Goal: Task Accomplishment & Management: Use online tool/utility

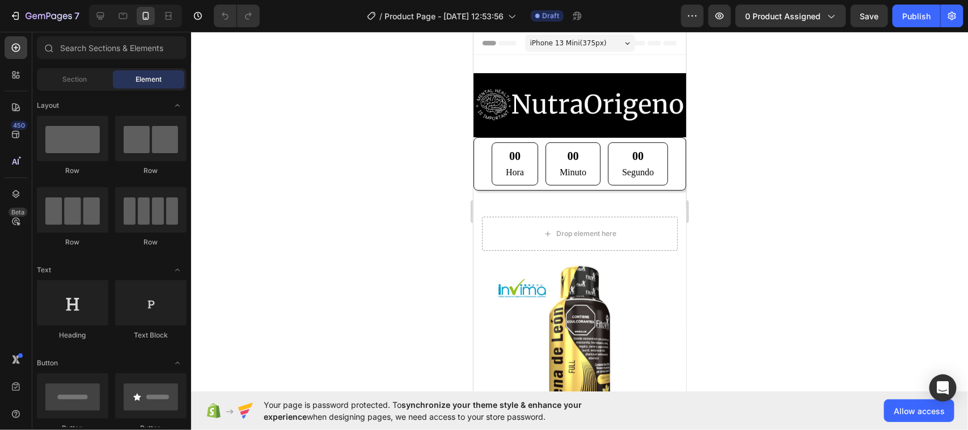
click at [859, 203] on div at bounding box center [579, 231] width 777 height 398
click at [863, 264] on div at bounding box center [579, 231] width 777 height 398
drag, startPoint x: 9, startPoint y: 74, endPoint x: 12, endPoint y: 67, distance: 7.6
click at [9, 74] on div at bounding box center [16, 75] width 23 height 23
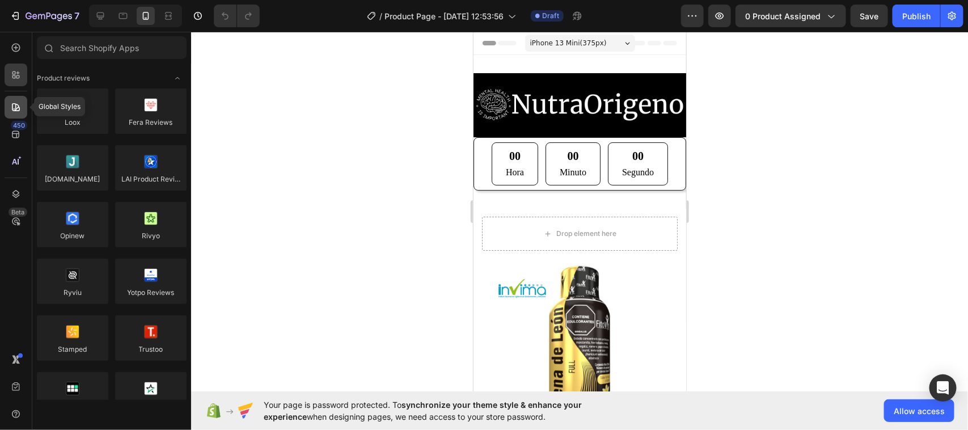
click at [16, 105] on icon at bounding box center [15, 107] width 11 height 11
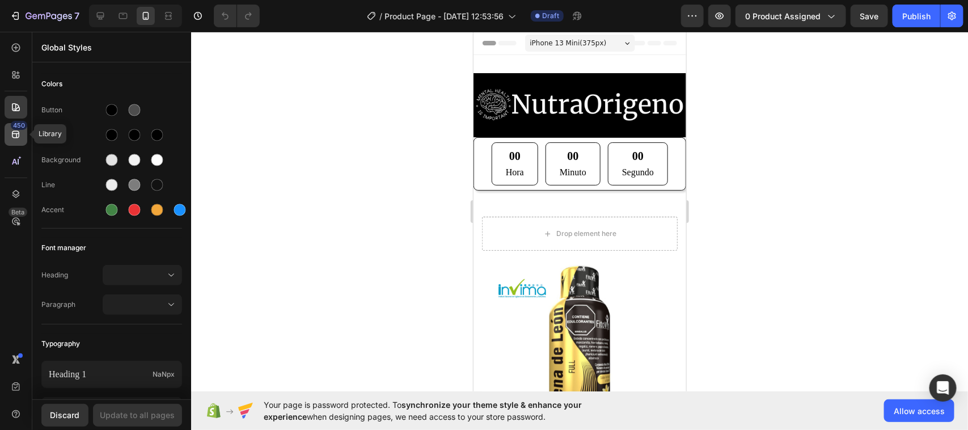
click at [13, 137] on icon at bounding box center [15, 134] width 7 height 7
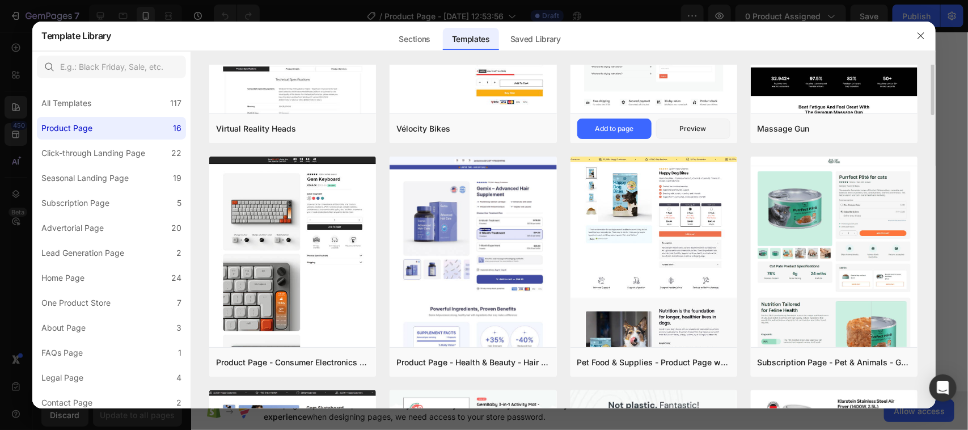
scroll to position [71, 0]
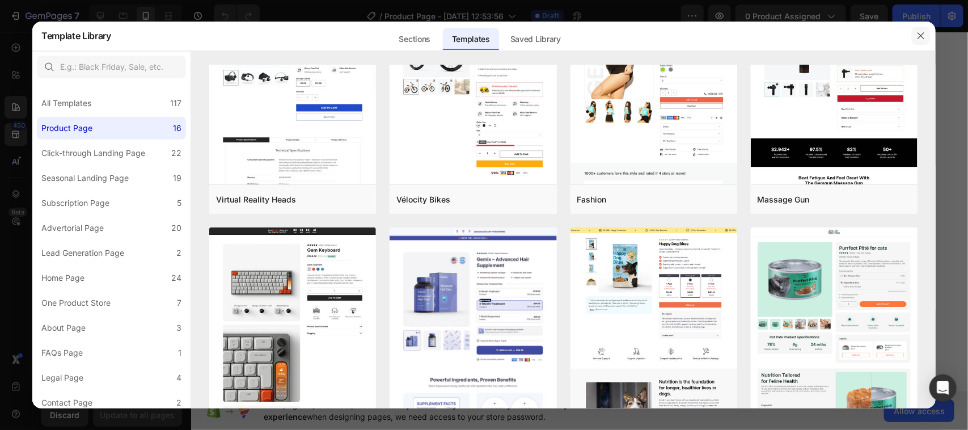
click at [920, 32] on icon "button" at bounding box center [920, 35] width 9 height 9
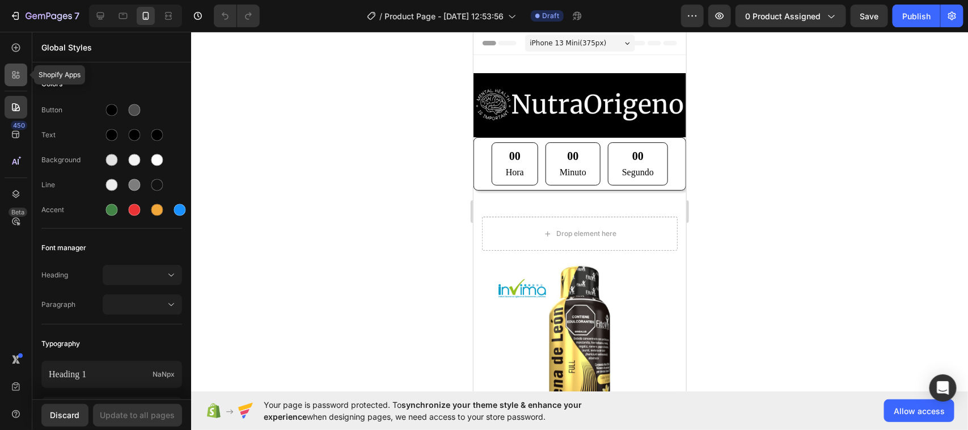
click at [18, 78] on icon at bounding box center [15, 74] width 11 height 11
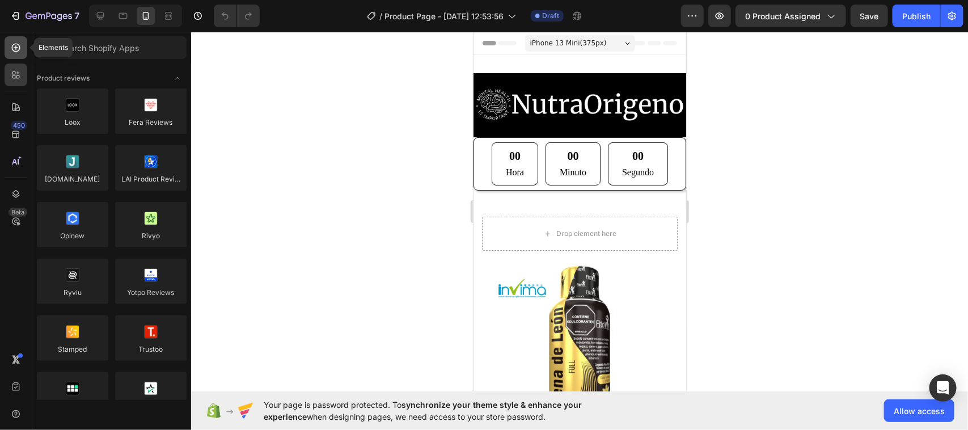
click at [18, 48] on icon at bounding box center [15, 47] width 11 height 11
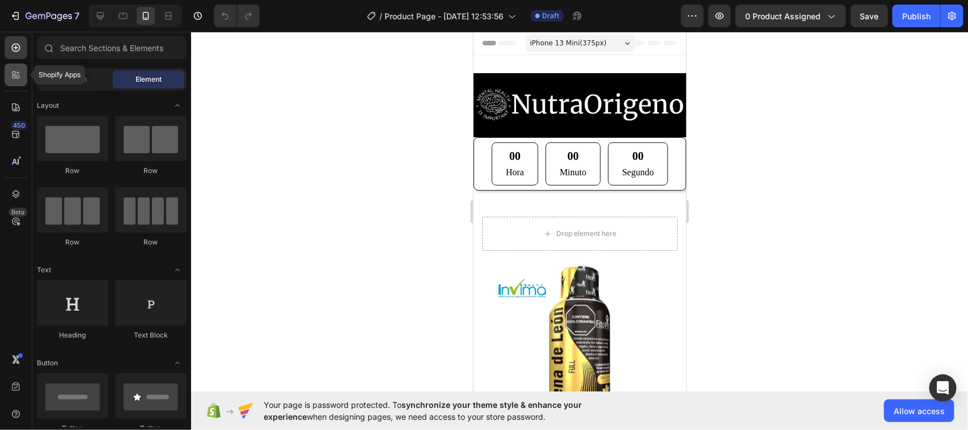
click at [13, 78] on icon at bounding box center [13, 76] width 3 height 3
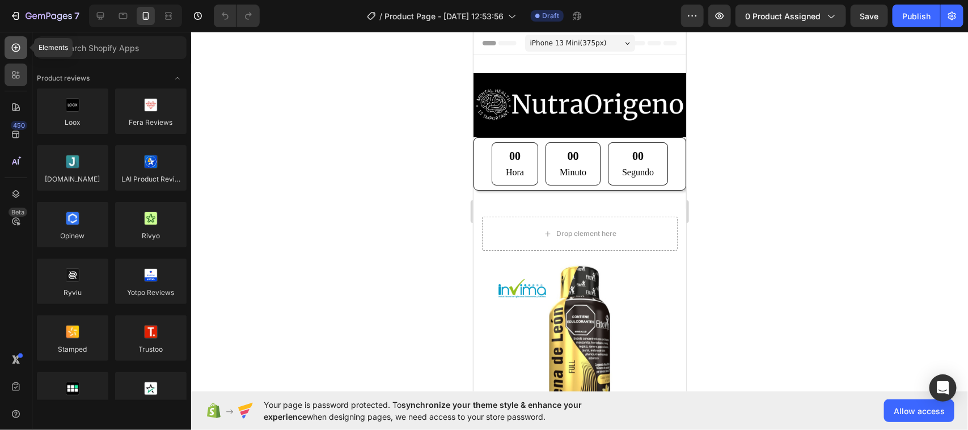
click at [16, 47] on icon at bounding box center [16, 47] width 5 height 5
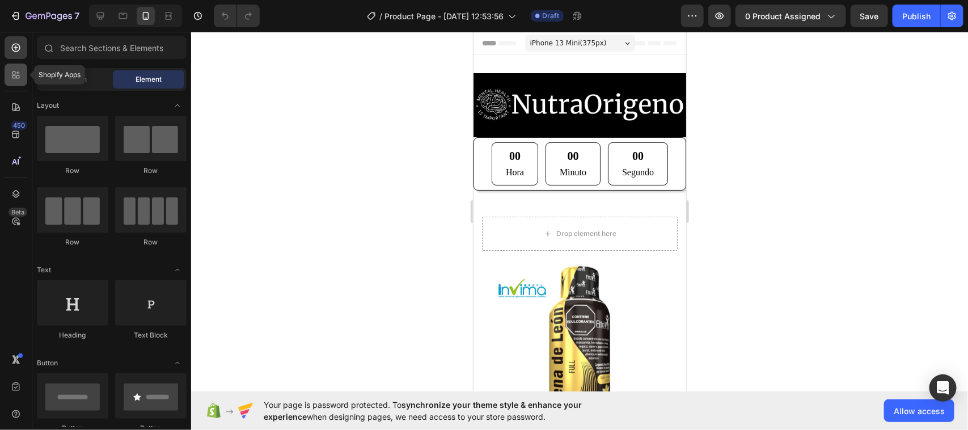
click at [15, 73] on icon at bounding box center [13, 72] width 3 height 3
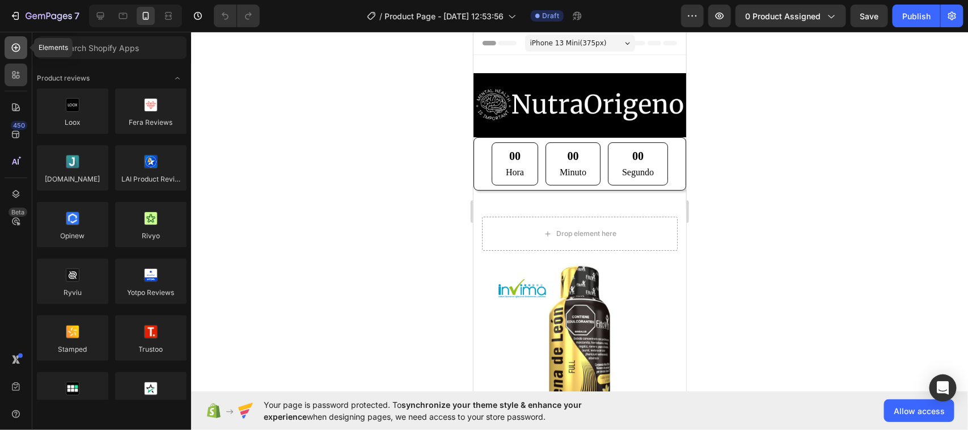
click at [15, 44] on icon at bounding box center [15, 47] width 11 height 11
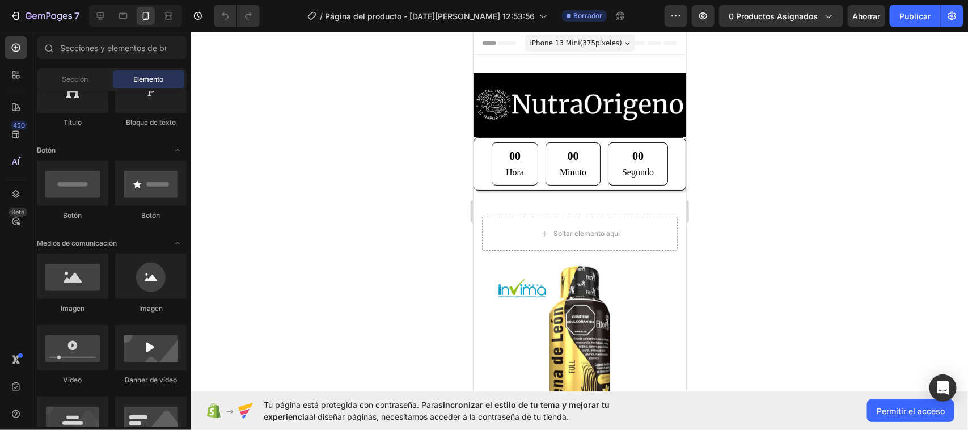
scroll to position [0, 0]
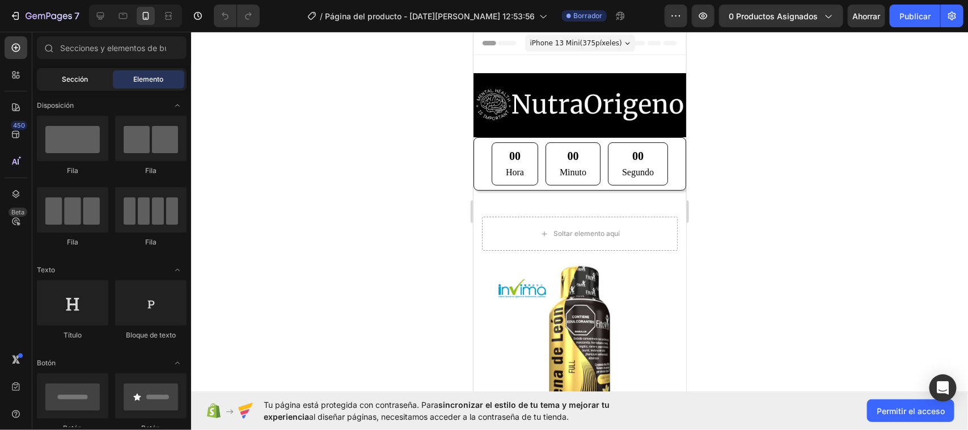
click at [72, 81] on font "Sección" at bounding box center [75, 79] width 26 height 9
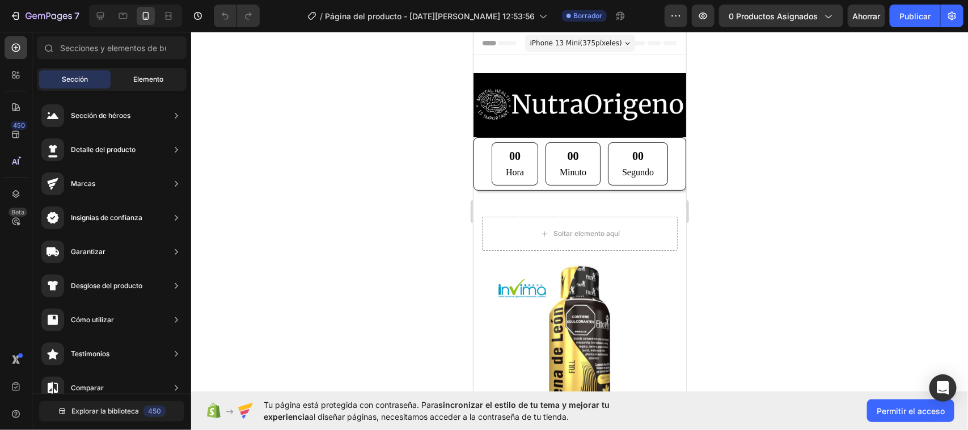
click at [162, 77] on font "Elemento" at bounding box center [149, 79] width 30 height 9
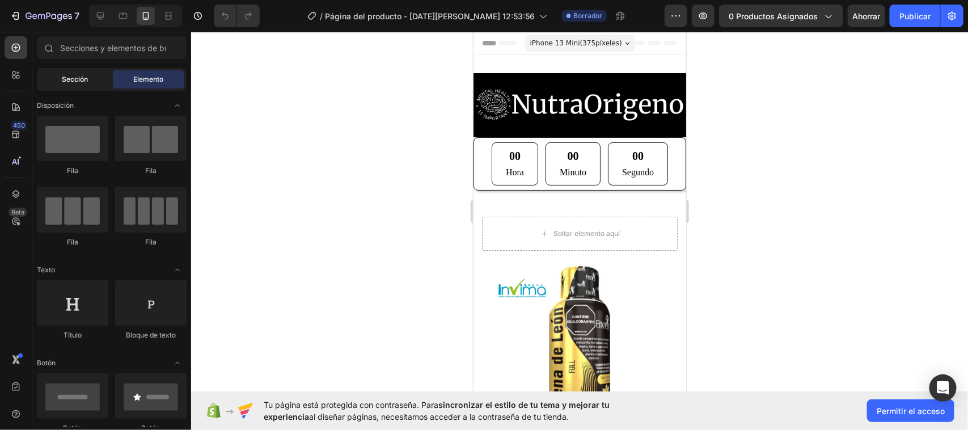
click at [75, 73] on div "Sección" at bounding box center [74, 79] width 71 height 18
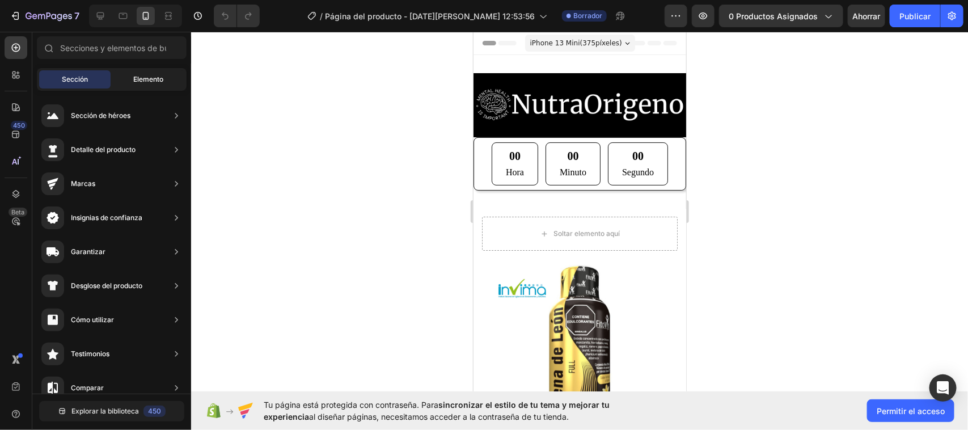
click at [143, 75] on font "Elemento" at bounding box center [149, 79] width 30 height 9
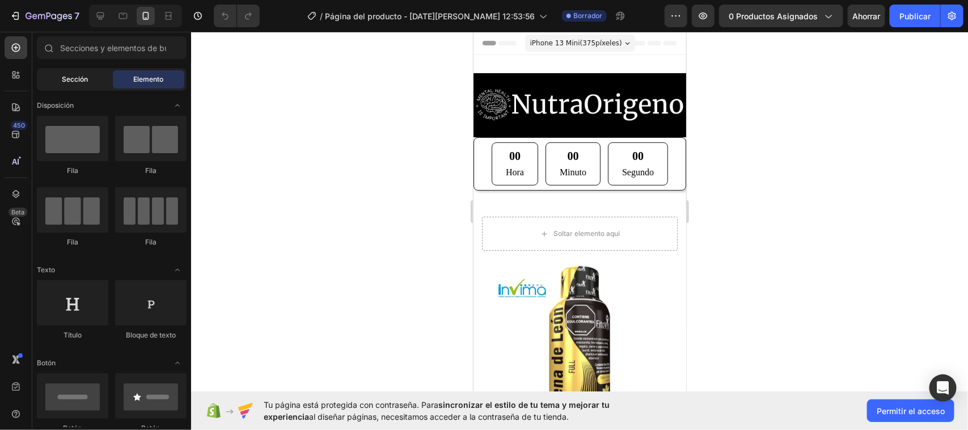
click at [82, 75] on font "Sección" at bounding box center [75, 79] width 26 height 9
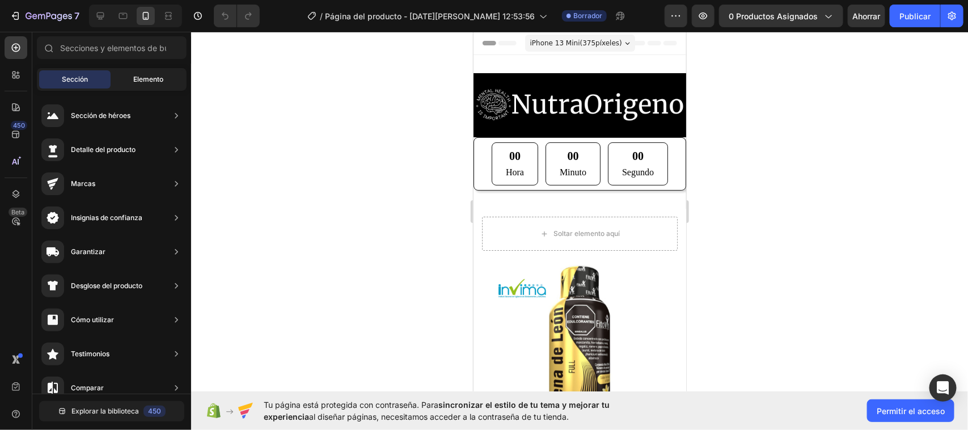
click at [162, 81] on font "Elemento" at bounding box center [149, 79] width 30 height 9
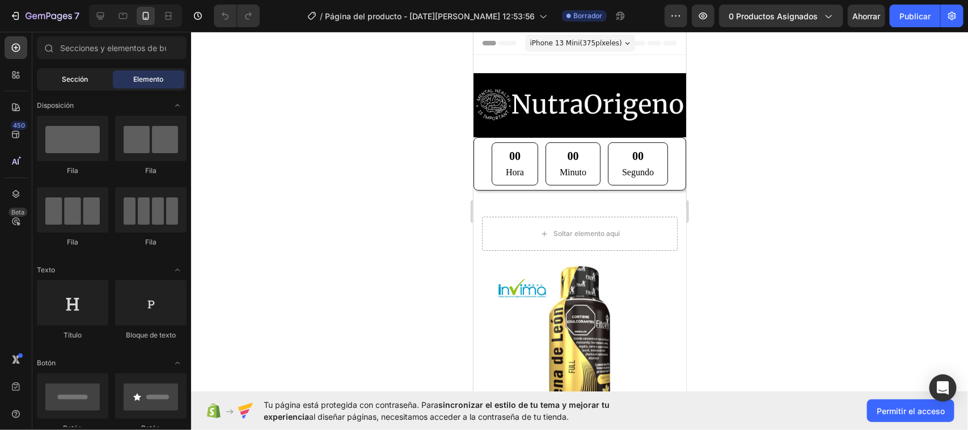
click at [79, 74] on span "Sección" at bounding box center [75, 79] width 26 height 10
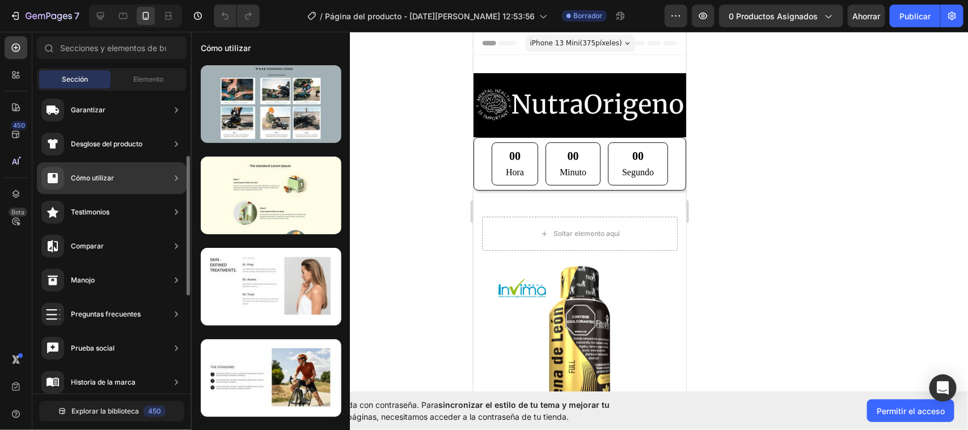
scroll to position [213, 0]
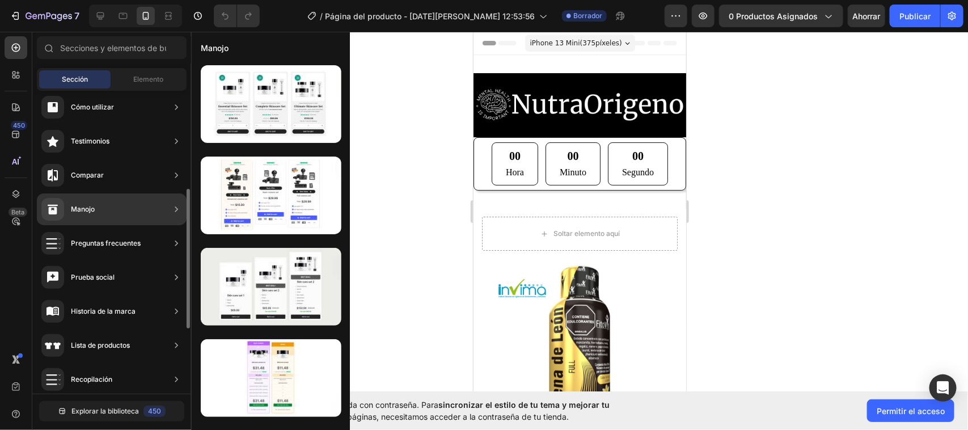
click at [167, 261] on div "Preguntas frecuentes" at bounding box center [112, 277] width 150 height 32
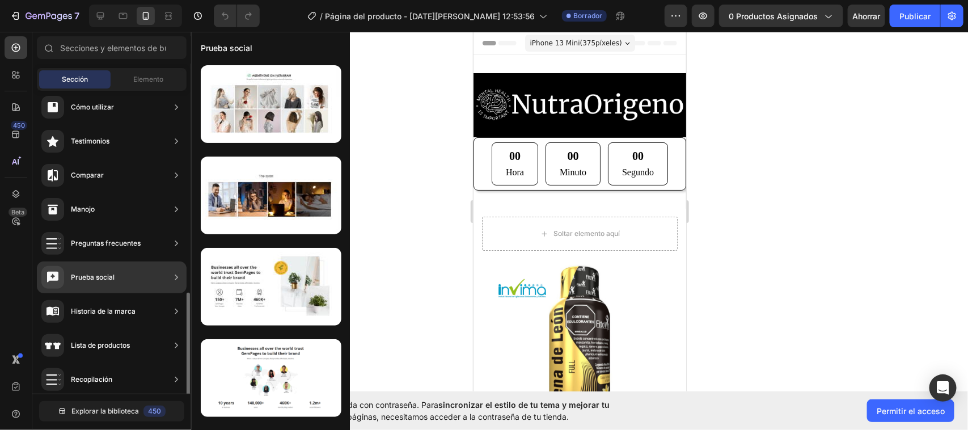
scroll to position [354, 0]
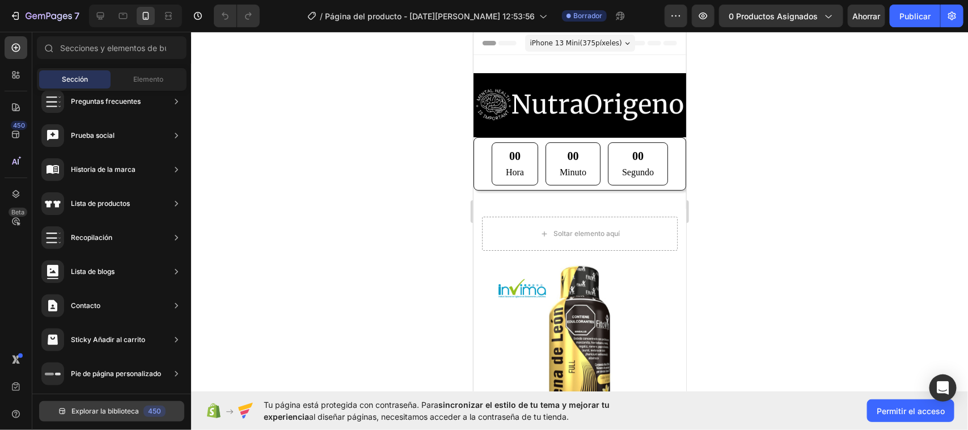
click at [98, 407] on font "Explorar la biblioteca" at bounding box center [104, 411] width 67 height 9
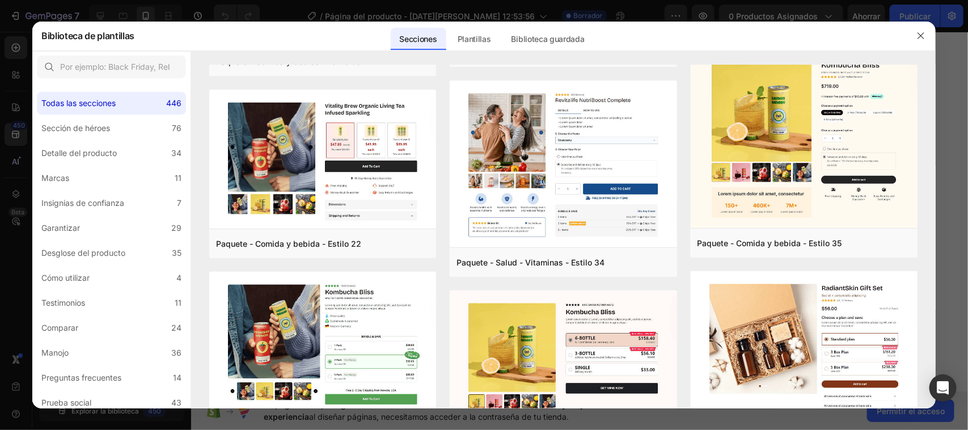
scroll to position [1504, 0]
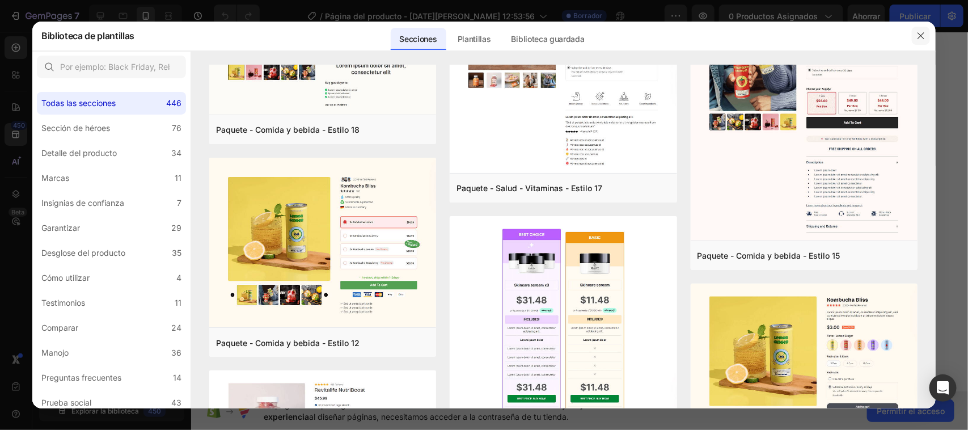
click at [919, 32] on icon "button" at bounding box center [920, 35] width 9 height 9
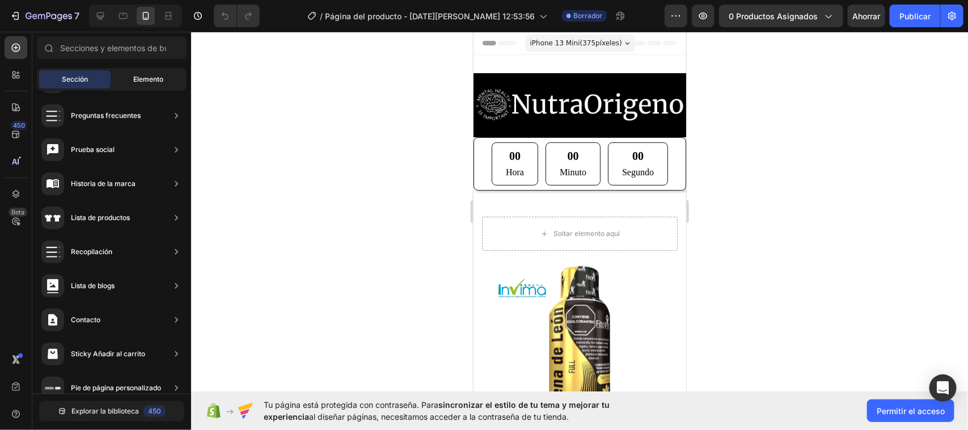
click at [148, 81] on font "Elemento" at bounding box center [149, 79] width 30 height 9
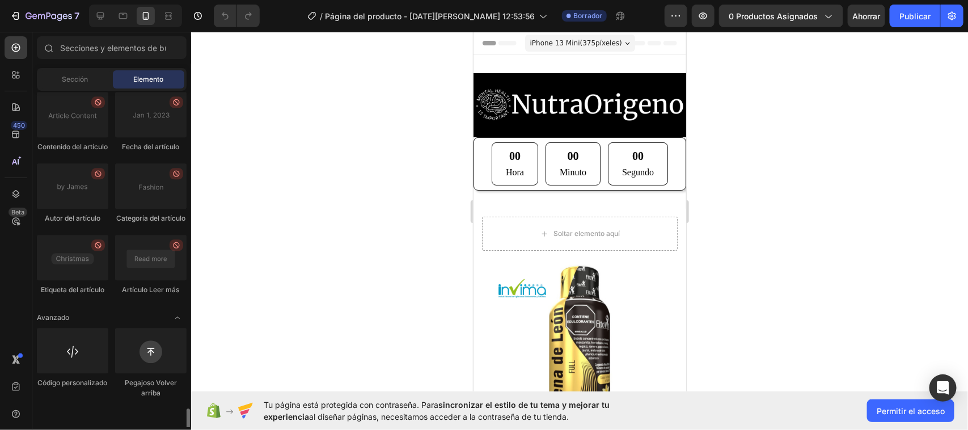
scroll to position [3273, 0]
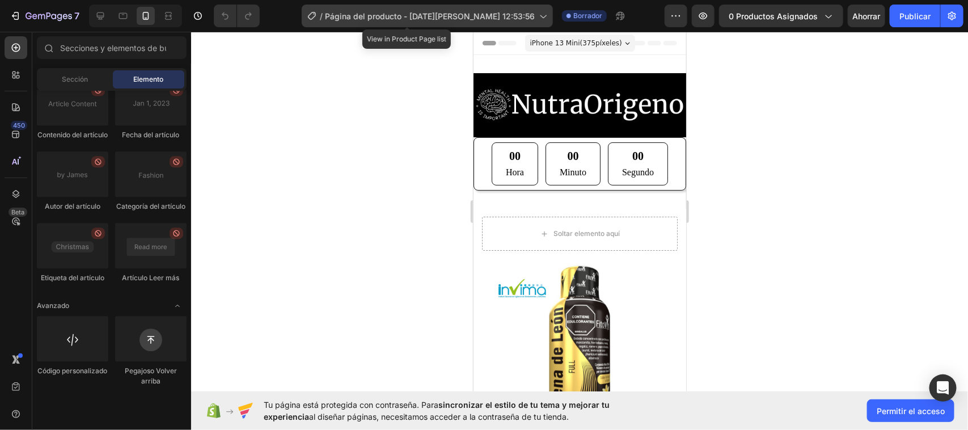
click at [537, 15] on icon at bounding box center [542, 15] width 11 height 11
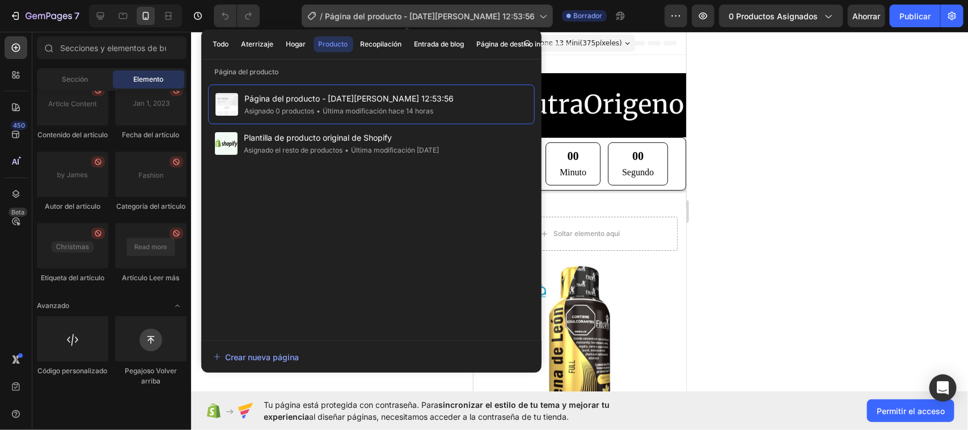
click at [537, 15] on icon at bounding box center [542, 15] width 11 height 11
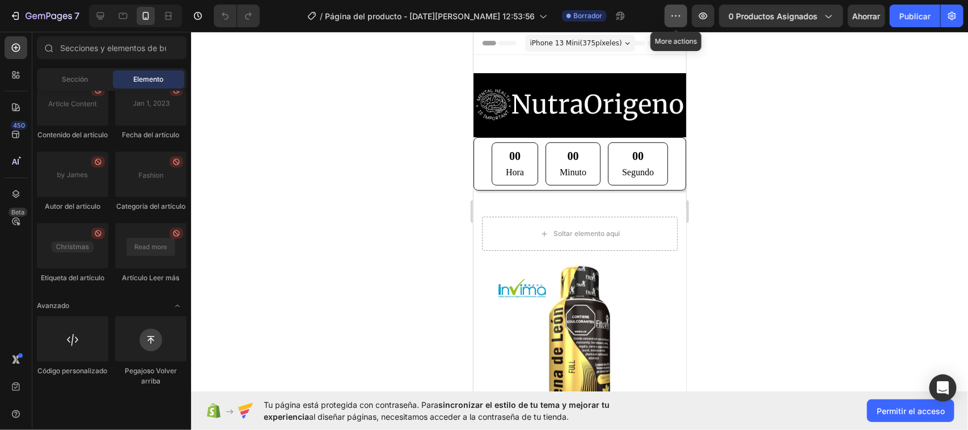
click at [681, 20] on icon "button" at bounding box center [675, 15] width 11 height 11
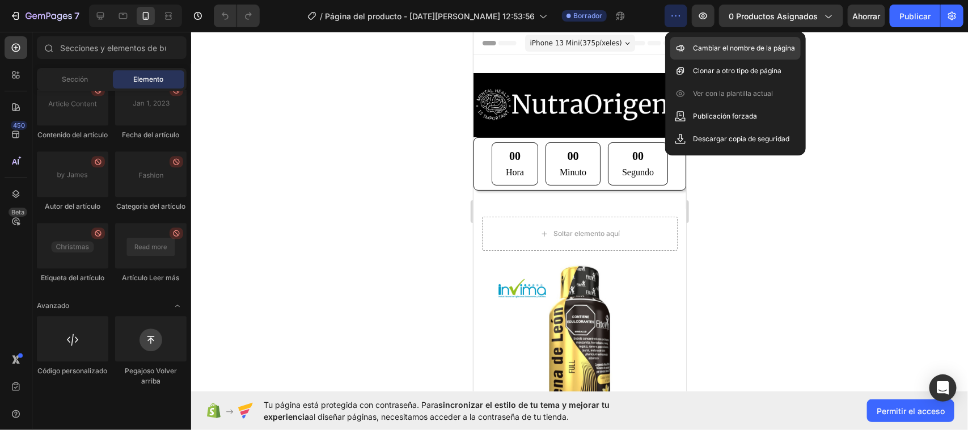
click at [707, 47] on font "Cambiar el nombre de la página" at bounding box center [744, 48] width 102 height 9
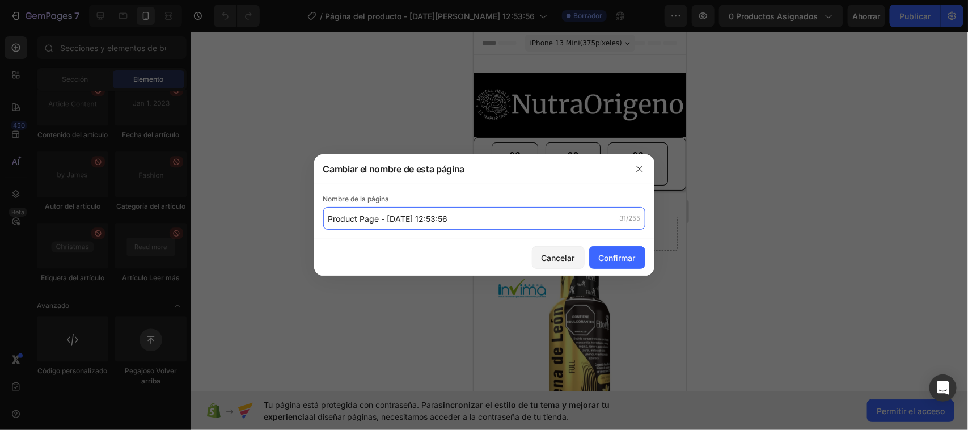
click at [386, 217] on input "Product Page - [DATE] 12:53:56" at bounding box center [484, 218] width 322 height 23
type input "Product Page - [DATE] 12:53:56"
click at [386, 217] on input "Product Page - [DATE] 12:53:56" at bounding box center [484, 218] width 322 height 23
click at [388, 214] on input "Product Page - [DATE] 12:53:56" at bounding box center [484, 218] width 322 height 23
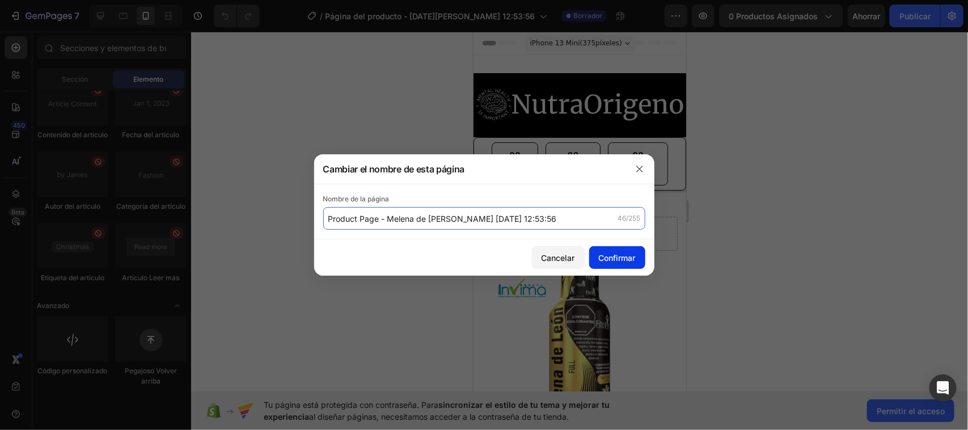
type input "Product Page - Melena de [PERSON_NAME] [DATE] 12:53:56"
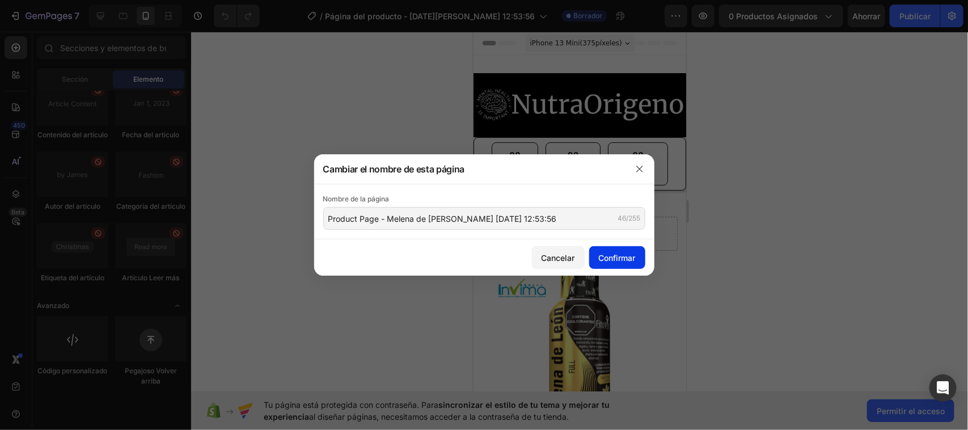
click at [617, 261] on font "Confirmar" at bounding box center [617, 258] width 37 height 10
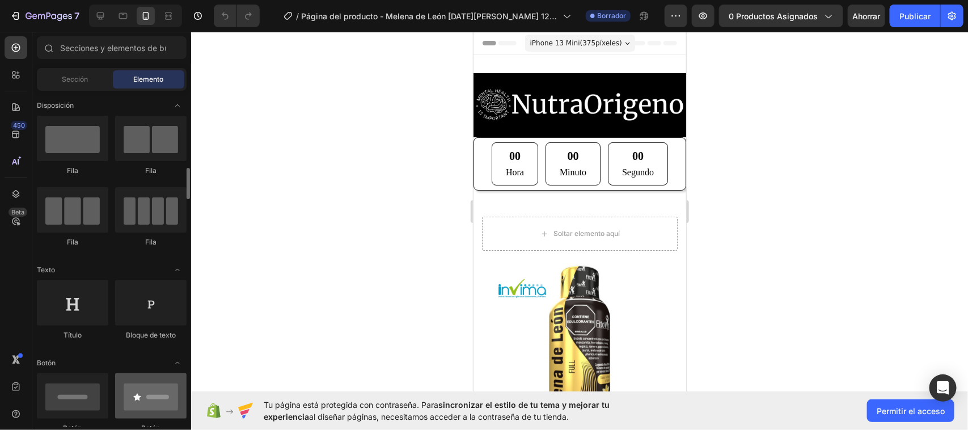
scroll to position [213, 0]
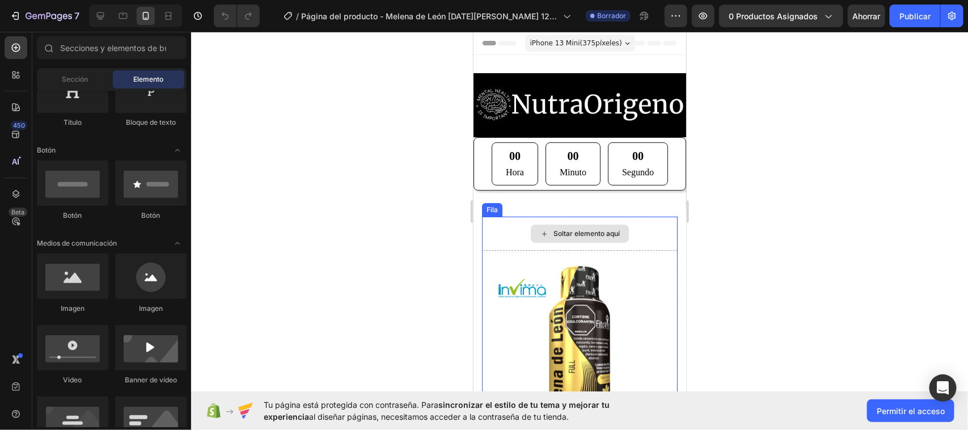
click at [566, 239] on div "Soltar elemento aquí" at bounding box center [579, 233] width 98 height 18
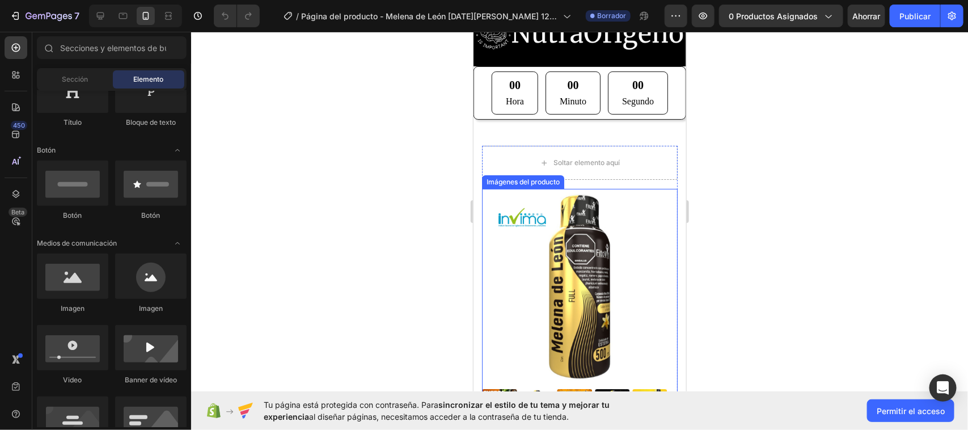
click at [531, 245] on img at bounding box center [579, 286] width 196 height 196
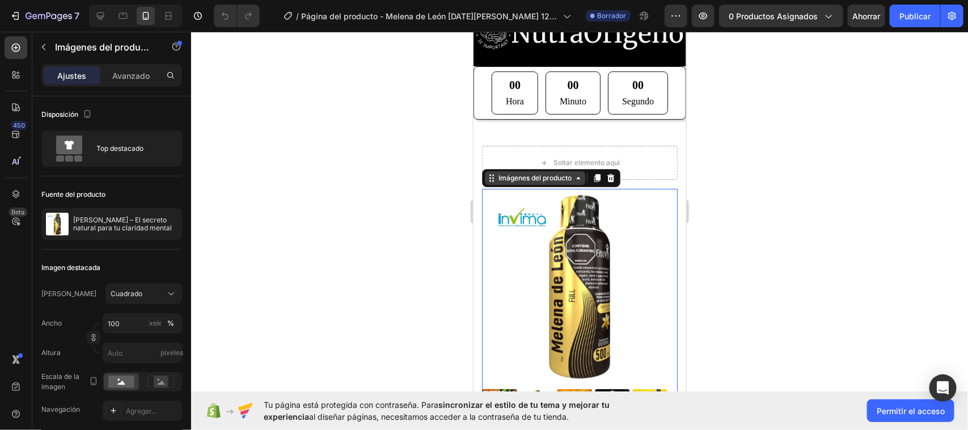
click at [581, 179] on icon at bounding box center [577, 177] width 9 height 9
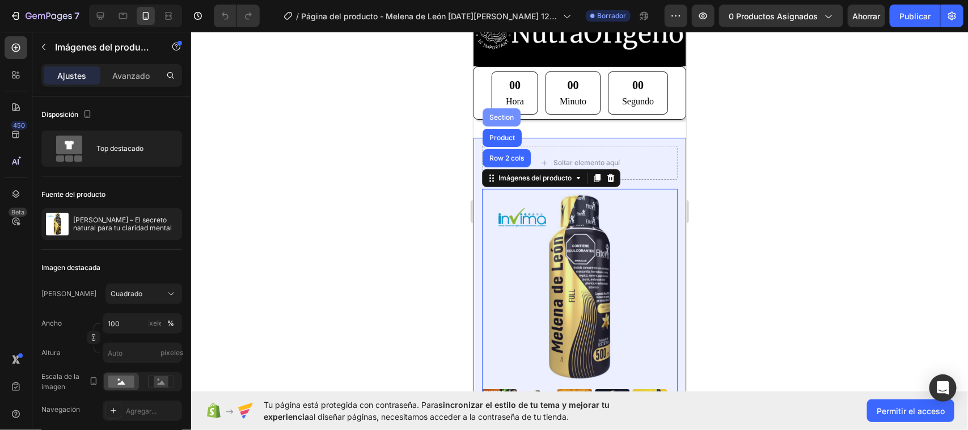
click at [505, 113] on div "Section" at bounding box center [501, 116] width 29 height 7
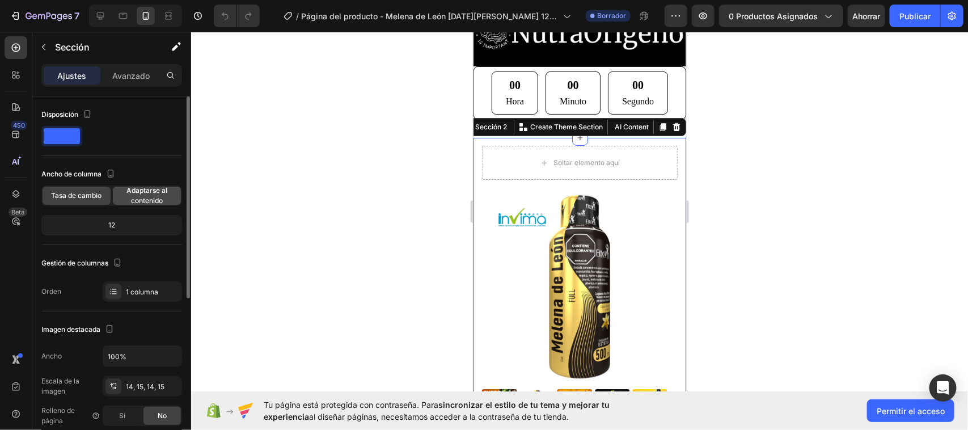
click at [135, 202] on font "Adaptarse al contenido" at bounding box center [146, 195] width 41 height 19
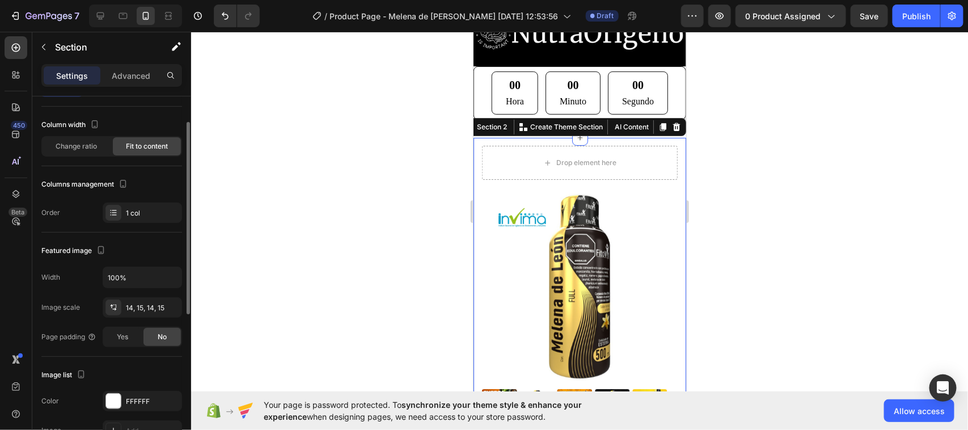
scroll to position [0, 0]
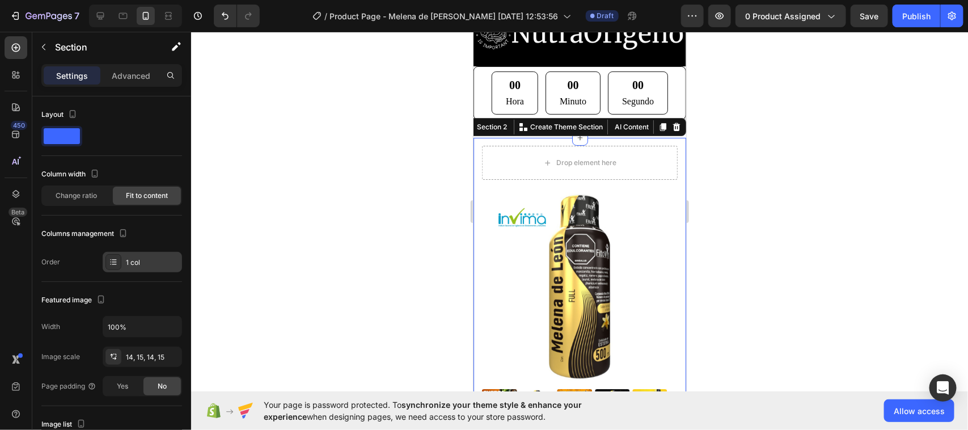
click at [120, 261] on div at bounding box center [113, 262] width 16 height 16
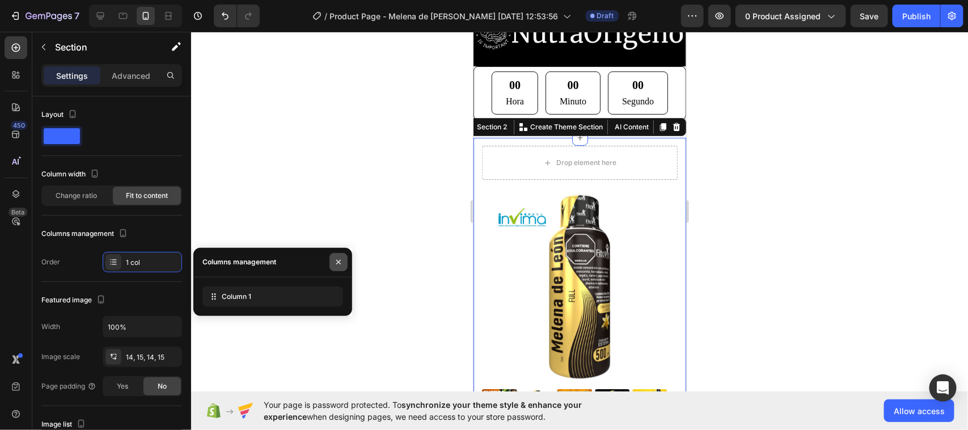
click at [333, 265] on button "button" at bounding box center [339, 262] width 18 height 18
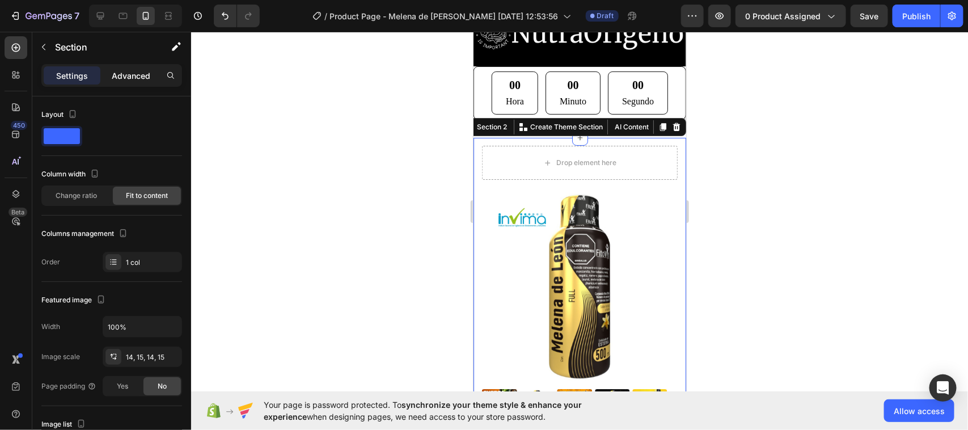
click at [137, 75] on p "Advanced" at bounding box center [131, 76] width 39 height 12
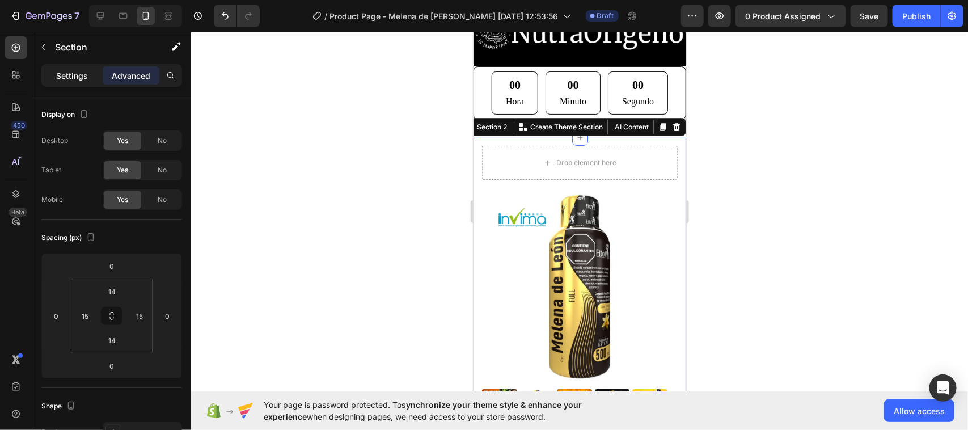
click at [69, 74] on p "Settings" at bounding box center [72, 76] width 32 height 12
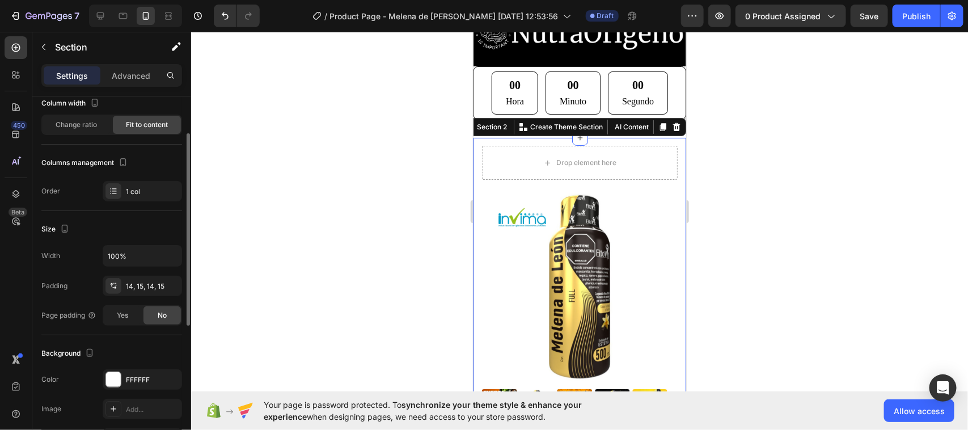
scroll to position [142, 0]
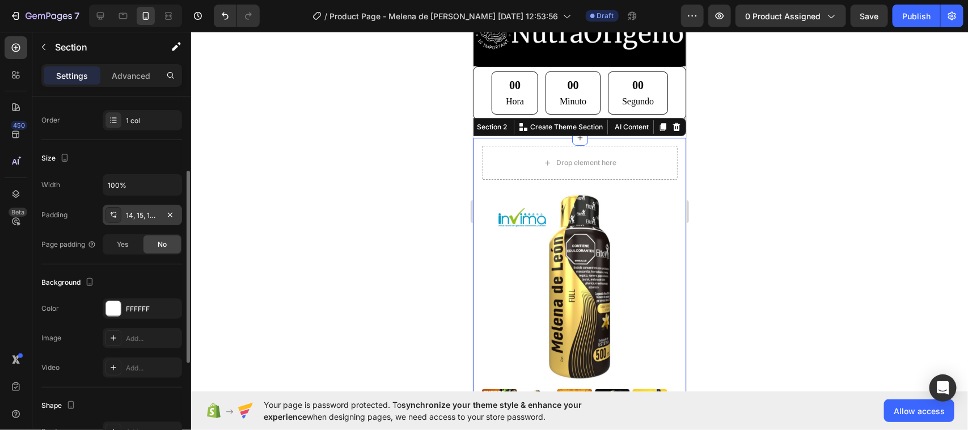
click at [138, 216] on div "14, 15, 14, 15" at bounding box center [142, 215] width 33 height 10
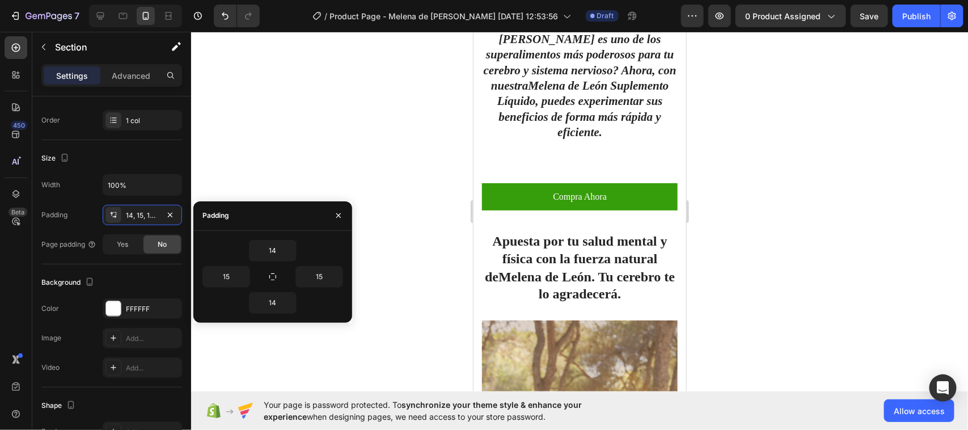
scroll to position [992, 0]
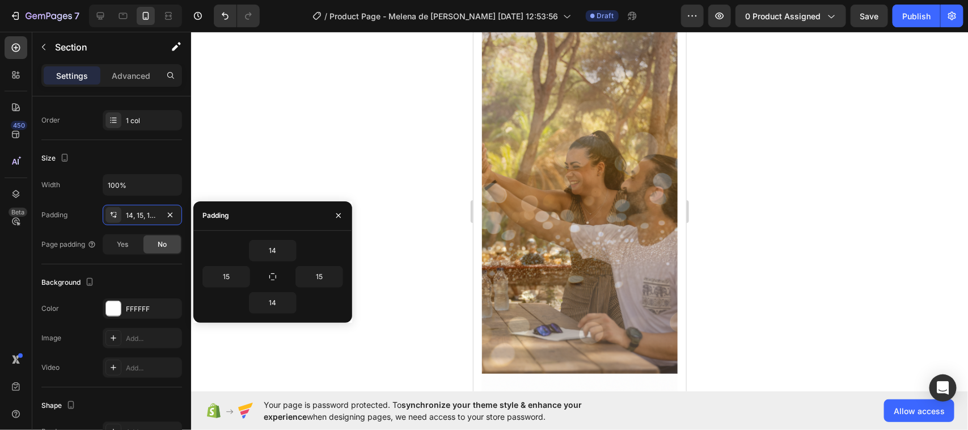
click at [548, 147] on img at bounding box center [579, 200] width 196 height 348
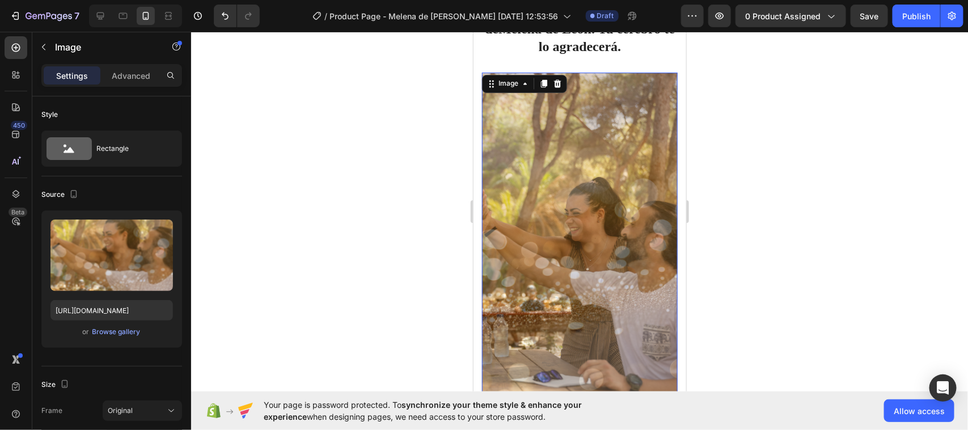
scroll to position [922, 0]
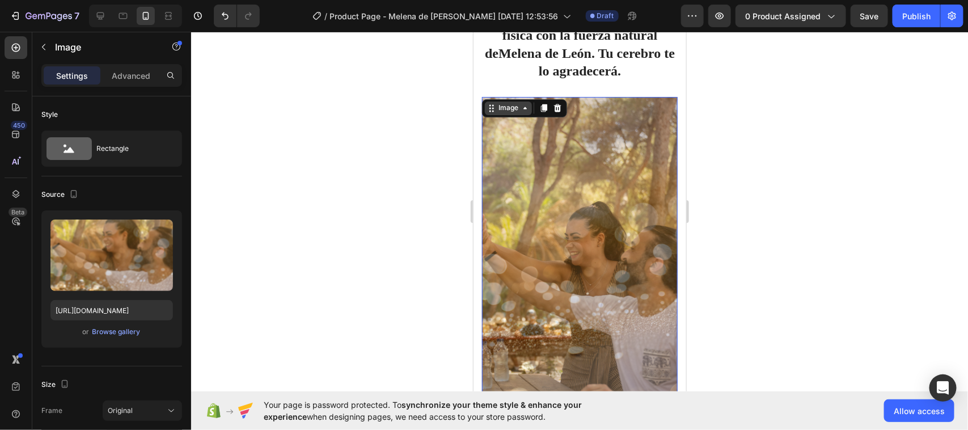
click at [510, 109] on div "Image" at bounding box center [508, 108] width 24 height 10
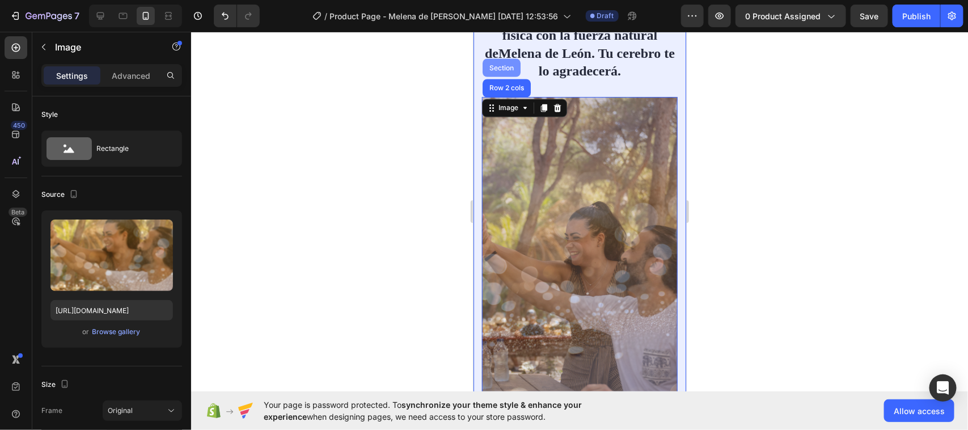
click at [501, 60] on div "Section" at bounding box center [501, 67] width 38 height 18
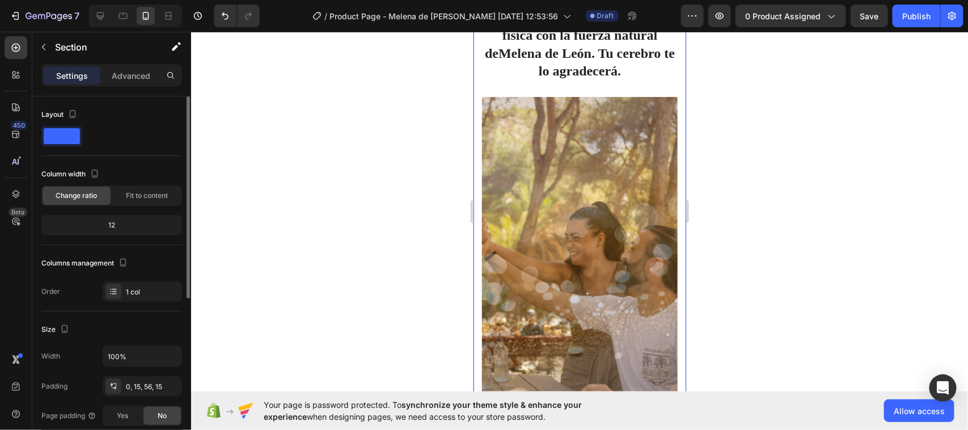
scroll to position [142, 0]
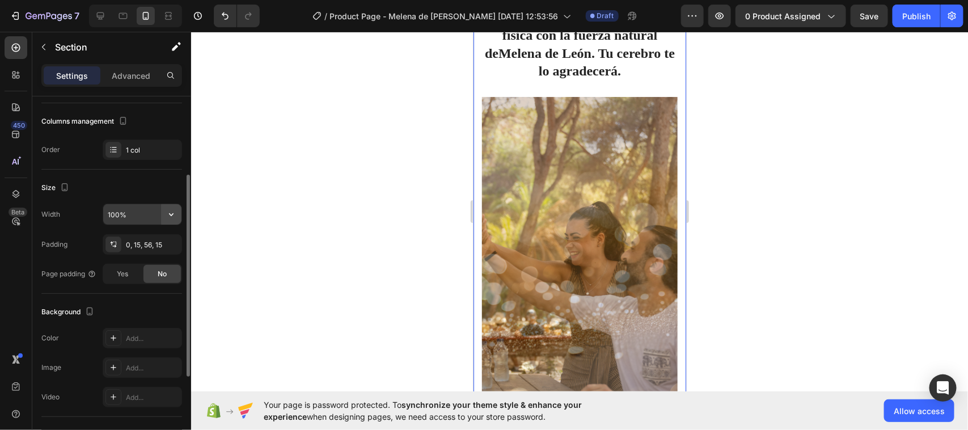
click at [174, 213] on icon "button" at bounding box center [171, 214] width 11 height 11
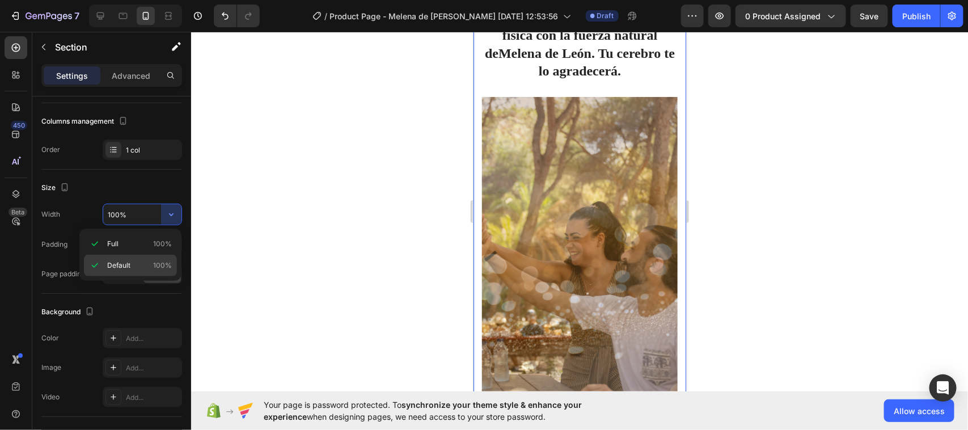
click at [116, 260] on div "Default 100%" at bounding box center [130, 266] width 93 height 22
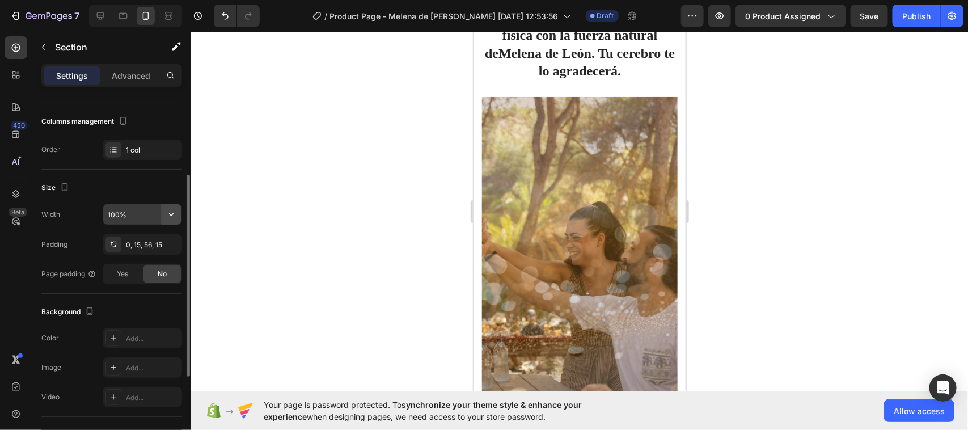
click at [166, 211] on icon "button" at bounding box center [171, 214] width 11 height 11
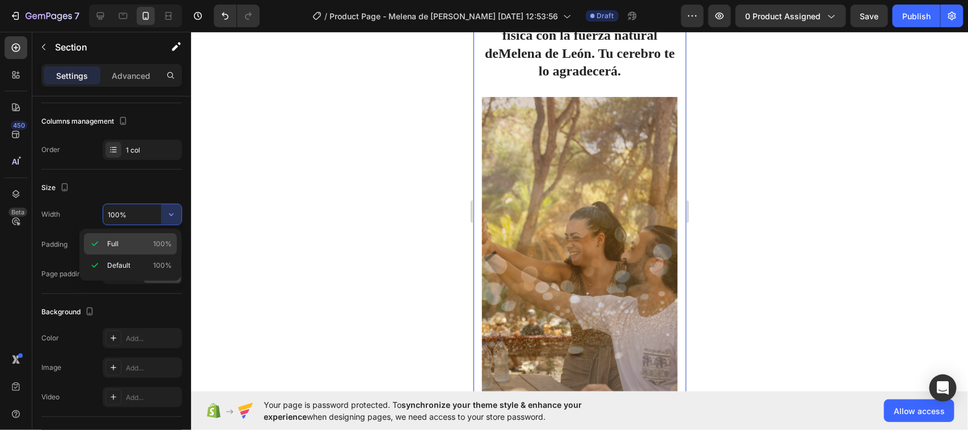
click at [114, 242] on span "Full" at bounding box center [112, 244] width 11 height 10
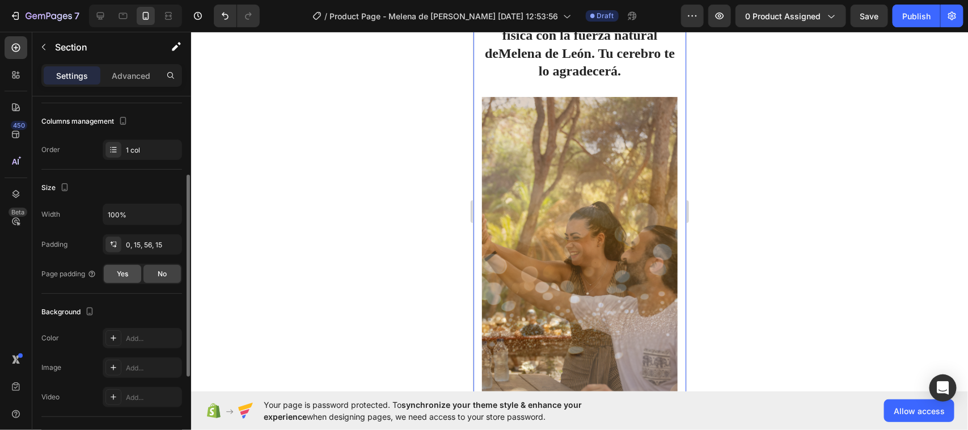
click at [121, 281] on div "Yes" at bounding box center [122, 274] width 37 height 18
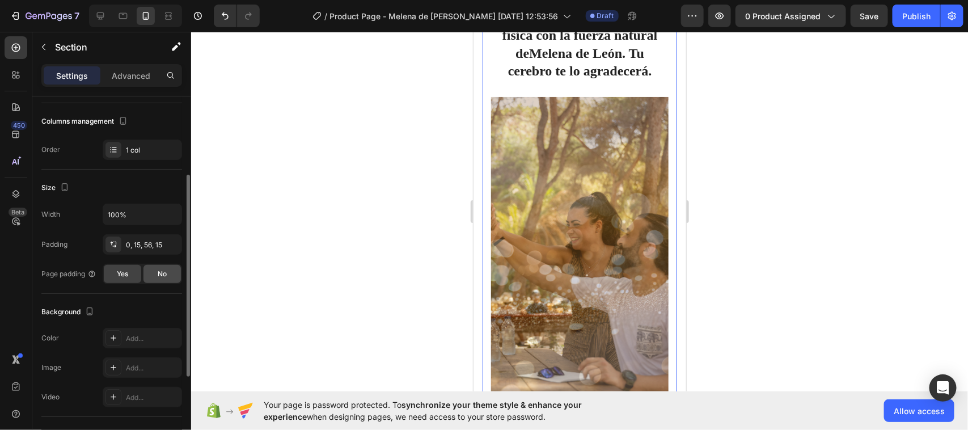
click at [160, 272] on span "No" at bounding box center [162, 274] width 9 height 10
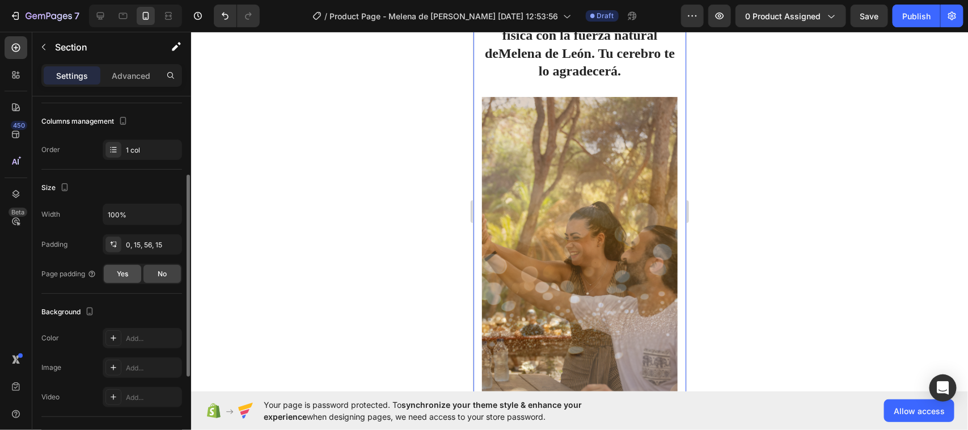
click at [133, 278] on div "Yes" at bounding box center [122, 274] width 37 height 18
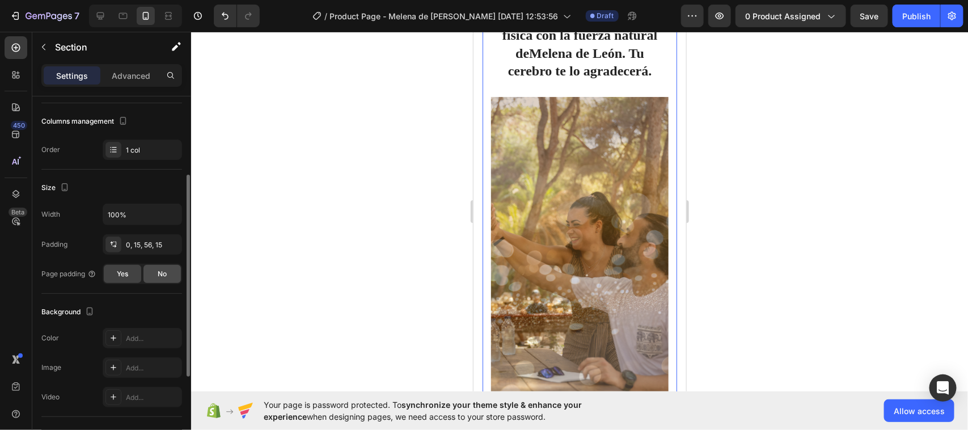
click at [171, 278] on div "No" at bounding box center [161, 274] width 37 height 18
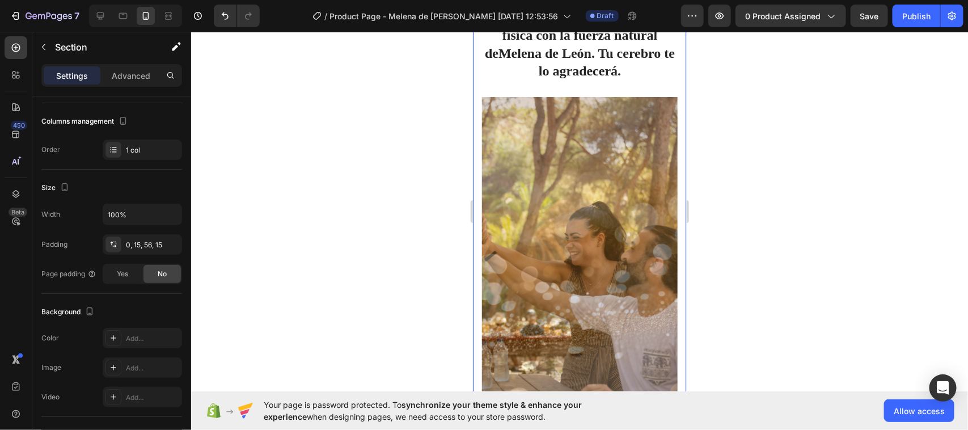
drag, startPoint x: 360, startPoint y: 156, endPoint x: 360, endPoint y: 149, distance: 6.8
click at [360, 155] on div at bounding box center [579, 231] width 777 height 398
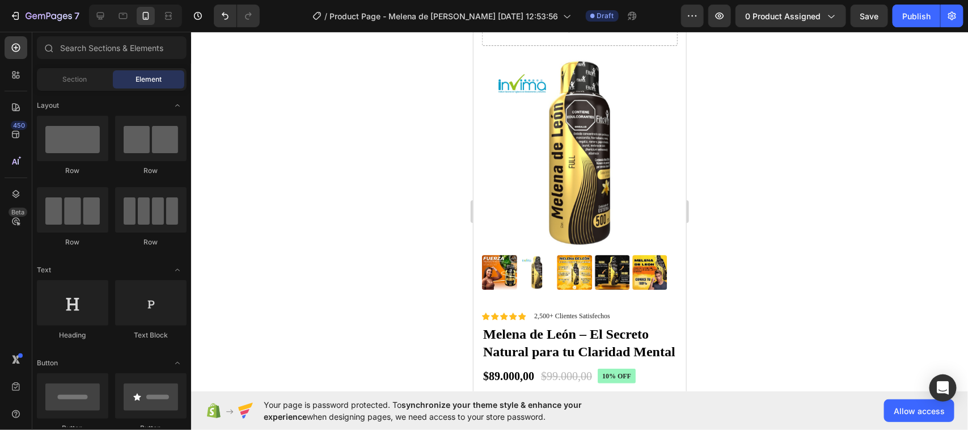
scroll to position [0, 0]
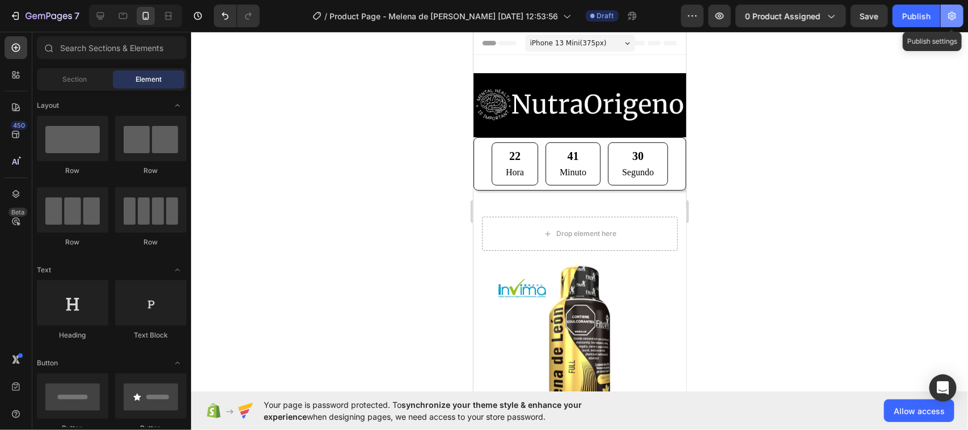
click at [951, 13] on icon "button" at bounding box center [952, 16] width 8 height 9
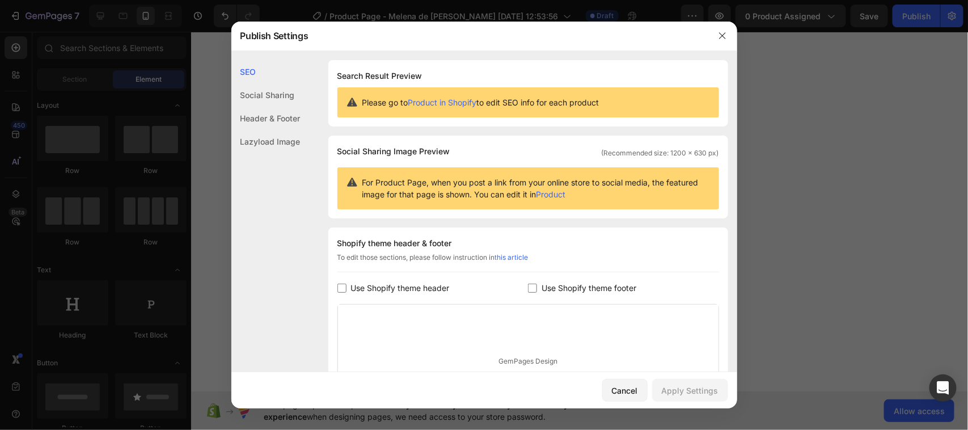
click at [933, 178] on div at bounding box center [484, 215] width 968 height 430
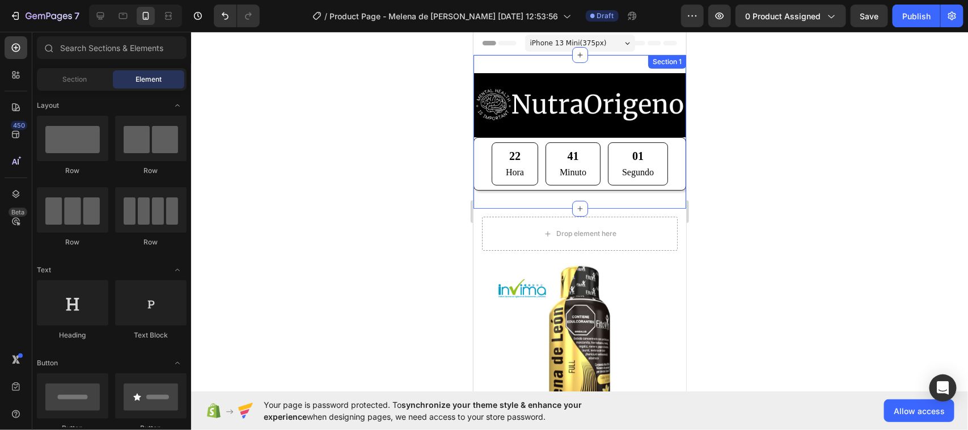
click at [518, 57] on div "Image 22 Hora 41 Minuto 01 Segundo Countdown Timer Section 1" at bounding box center [579, 131] width 213 height 154
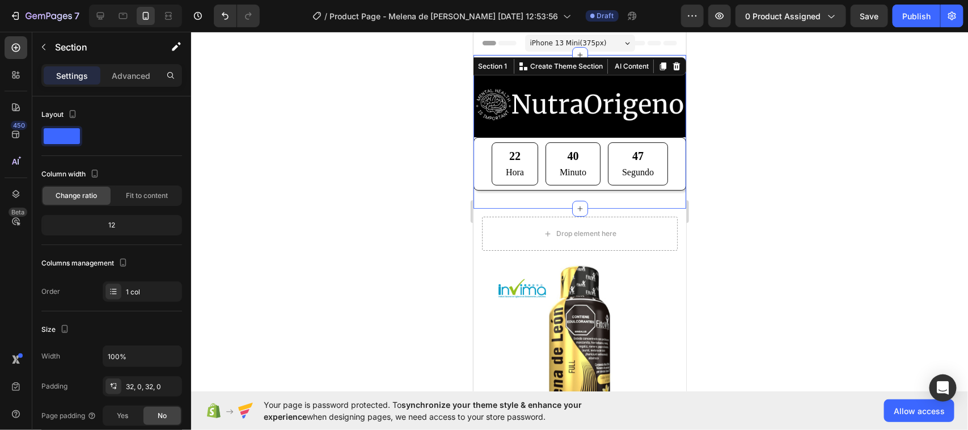
click at [746, 106] on div at bounding box center [579, 231] width 777 height 398
